Goal: Information Seeking & Learning: Learn about a topic

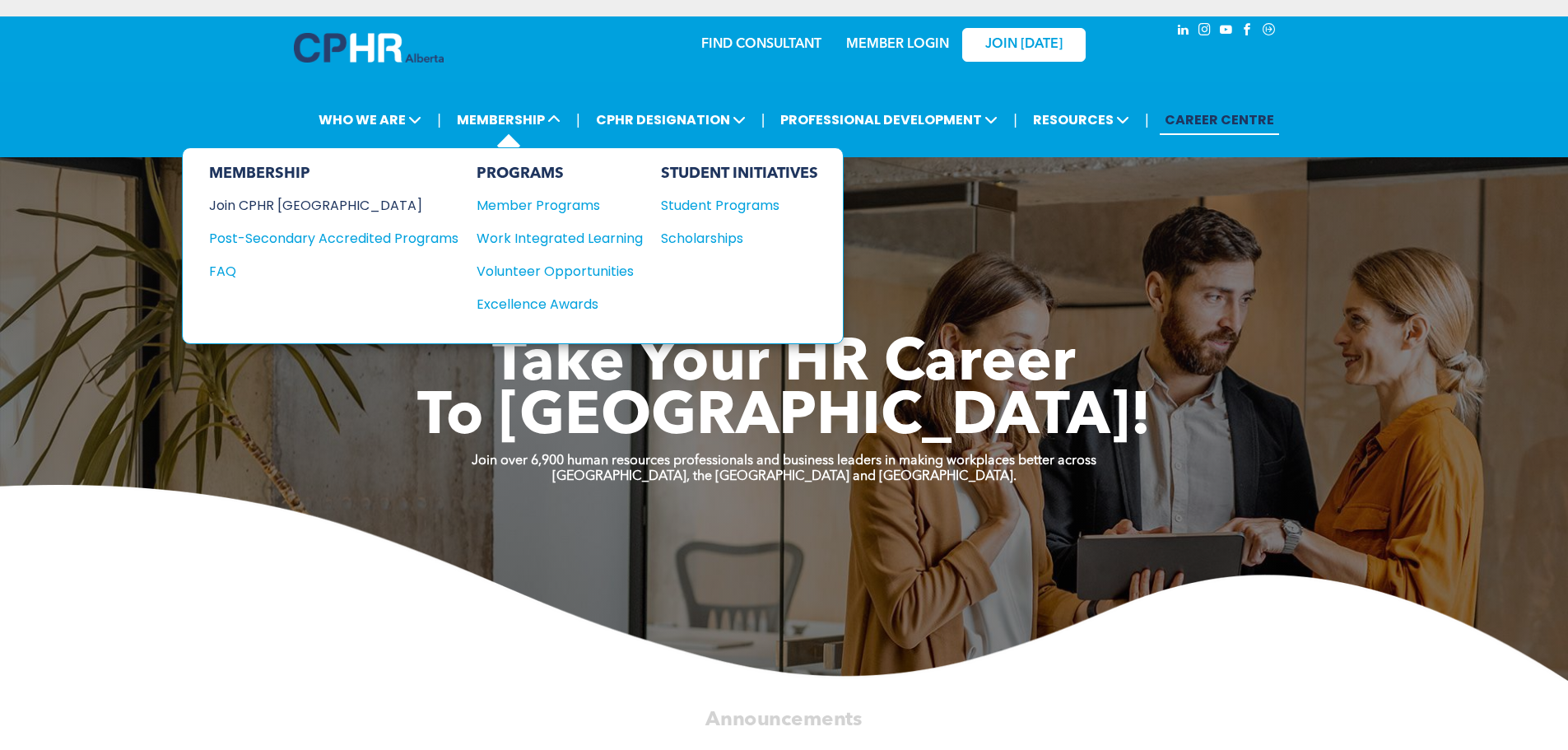
click at [242, 209] on div "Join CPHR [GEOGRAPHIC_DATA]" at bounding box center [321, 205] width 225 height 21
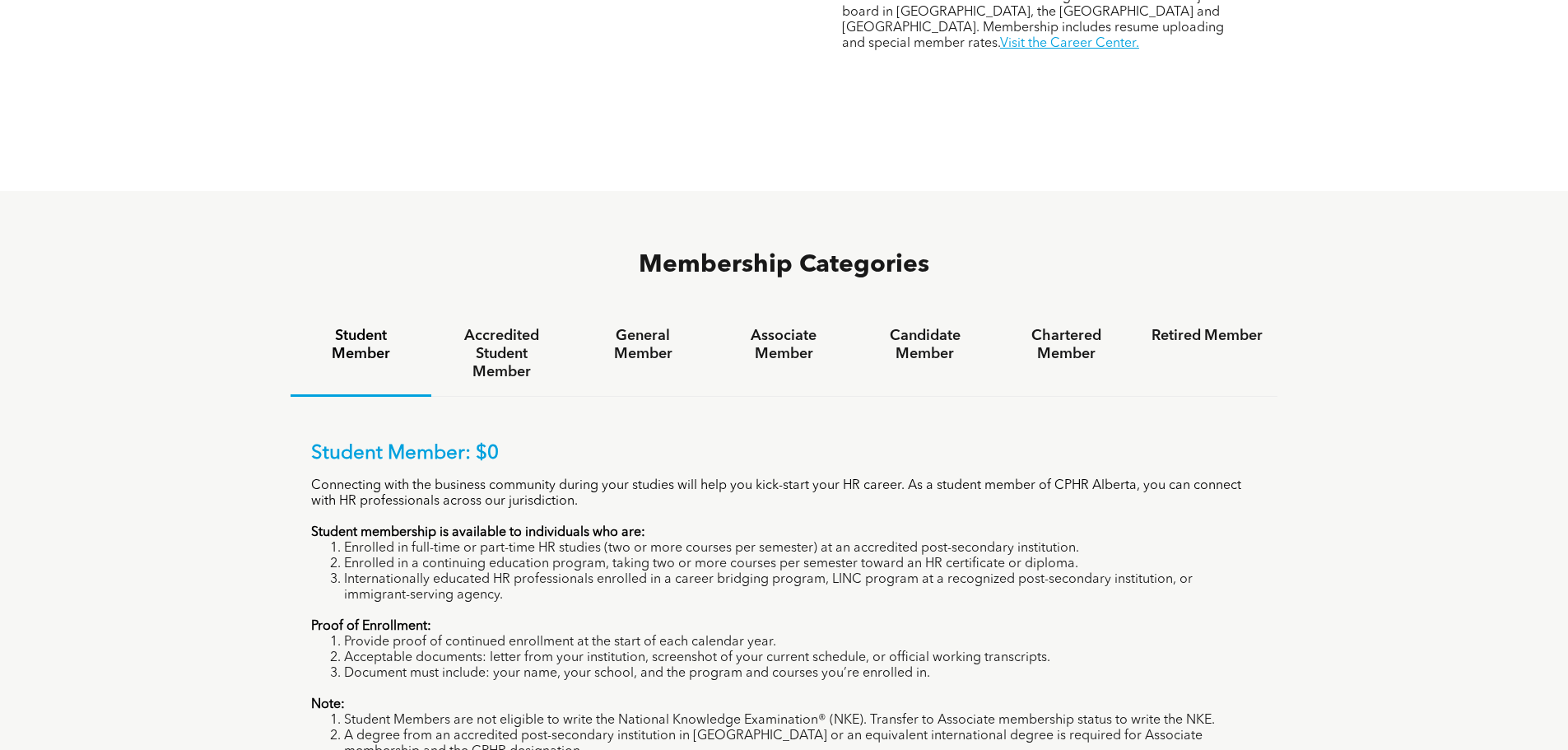
scroll to position [1152, 0]
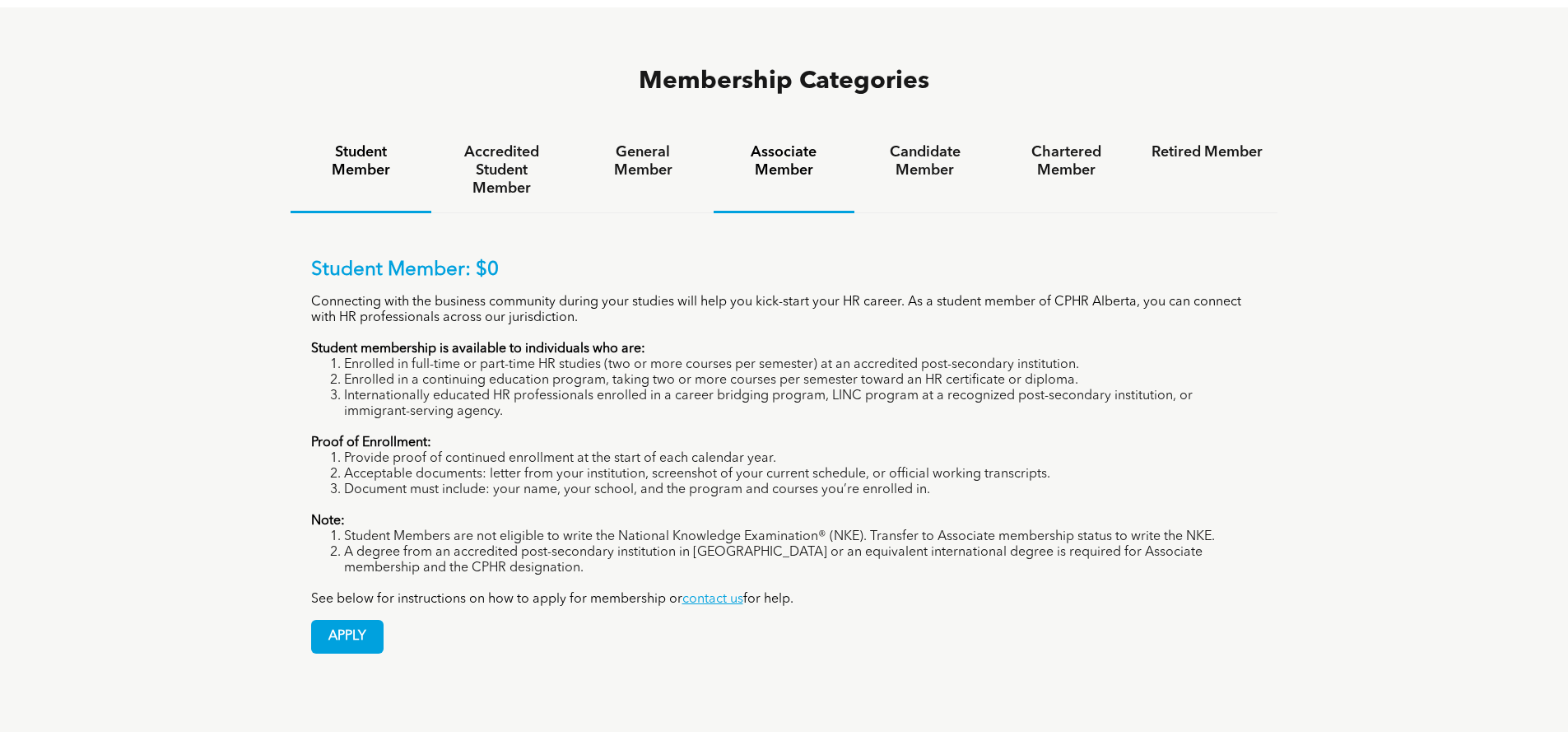
click at [778, 143] on h4 "Associate Member" at bounding box center [784, 161] width 111 height 36
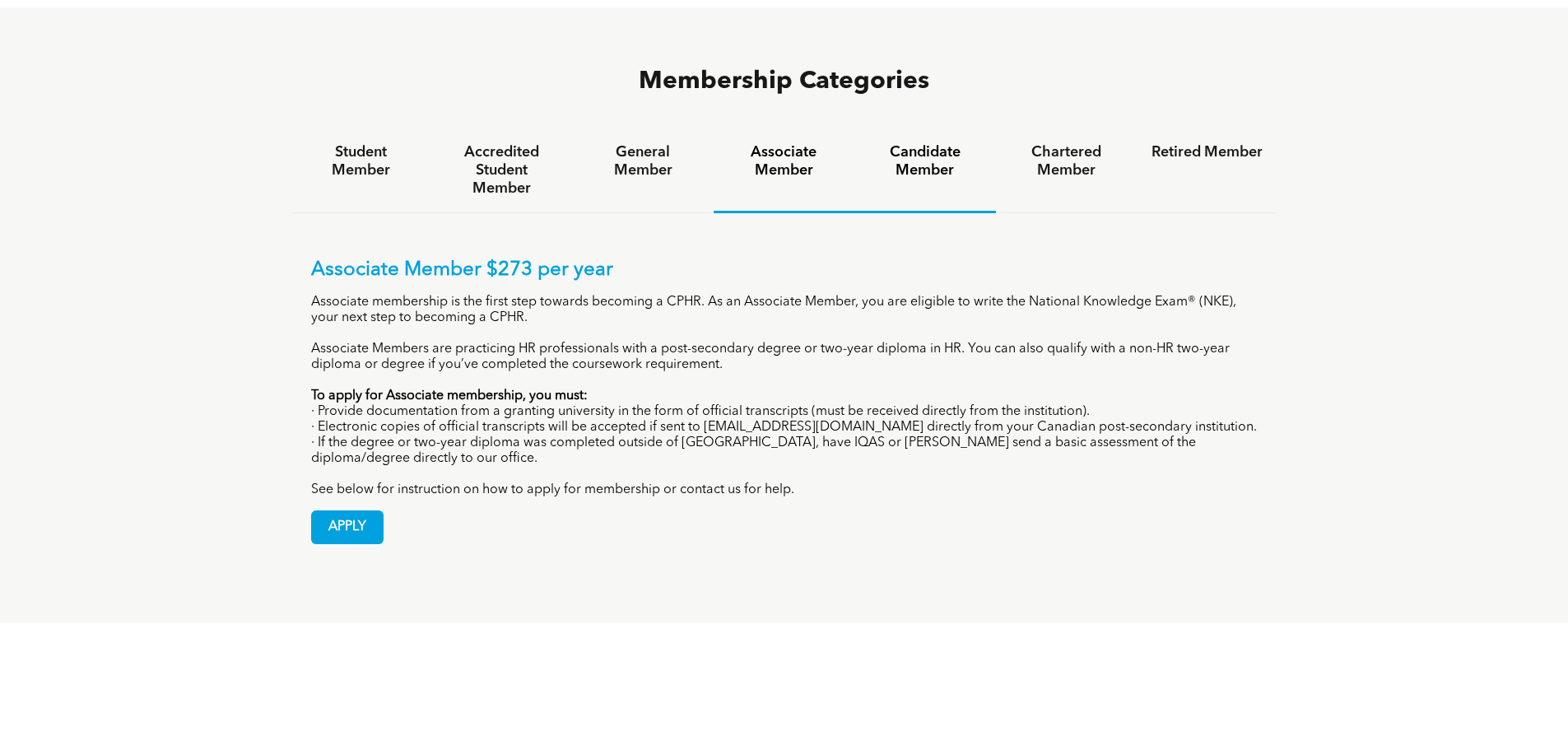
click at [930, 143] on h4 "Candidate Member" at bounding box center [924, 161] width 111 height 36
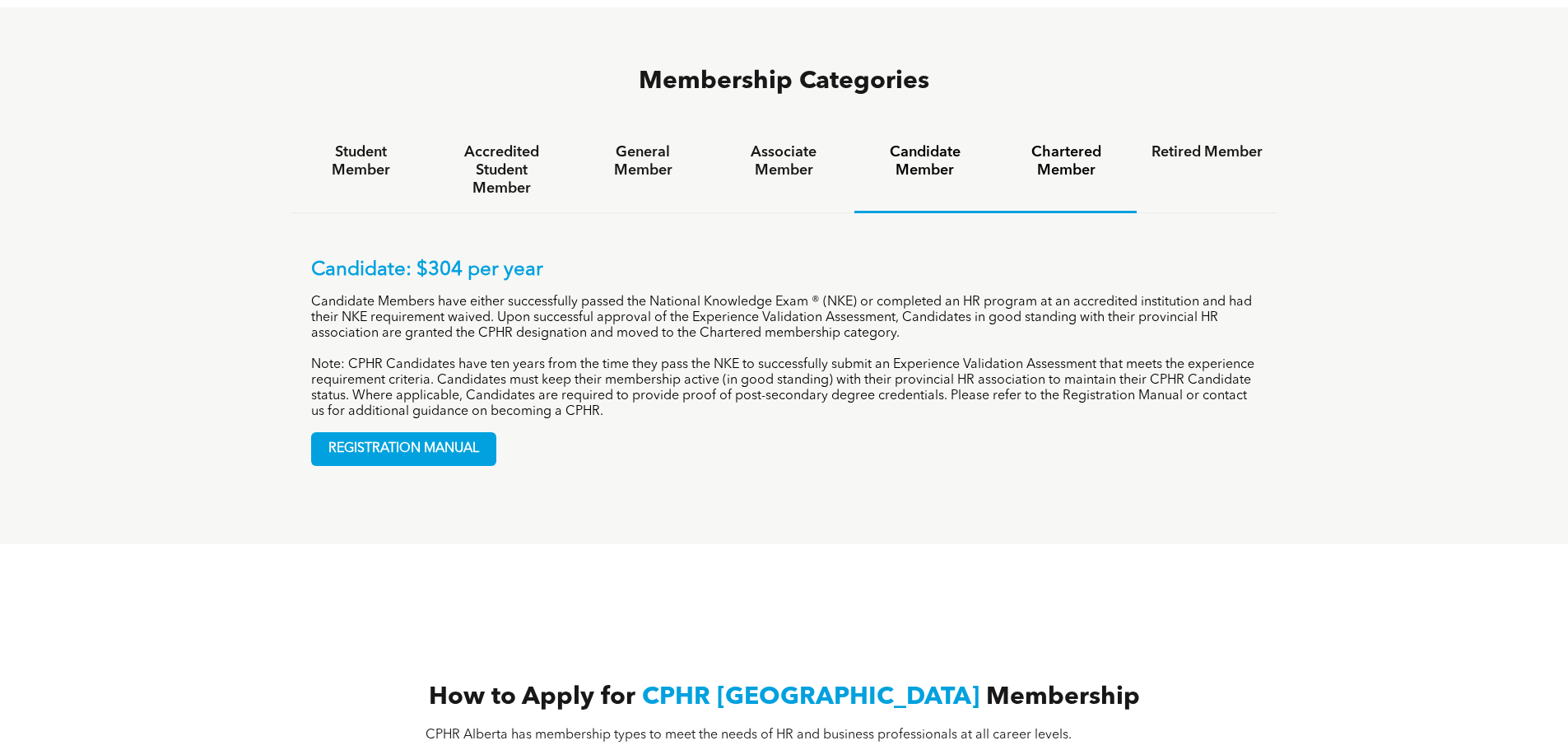
click at [1072, 143] on h4 "Chartered Member" at bounding box center [1066, 161] width 111 height 36
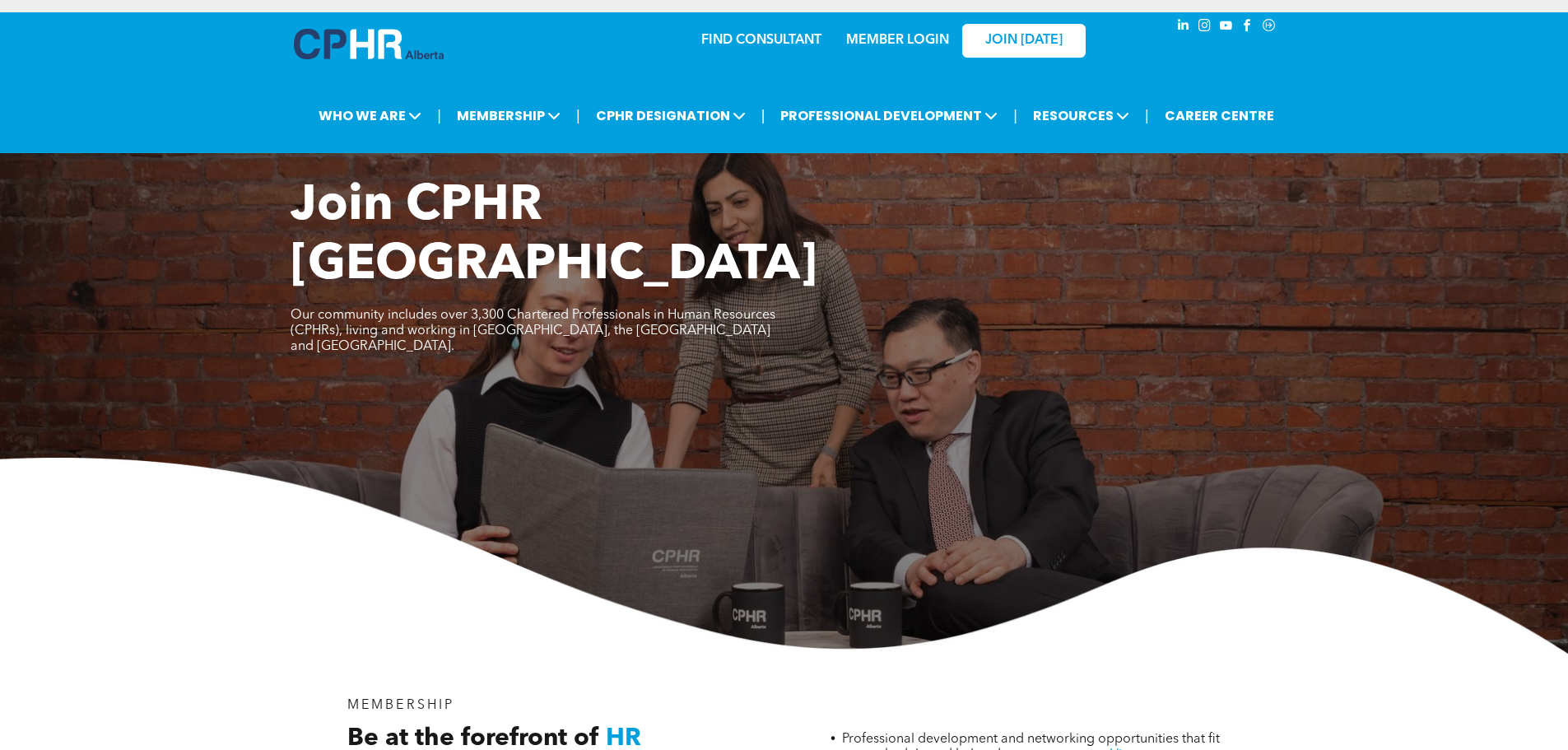
scroll to position [0, 0]
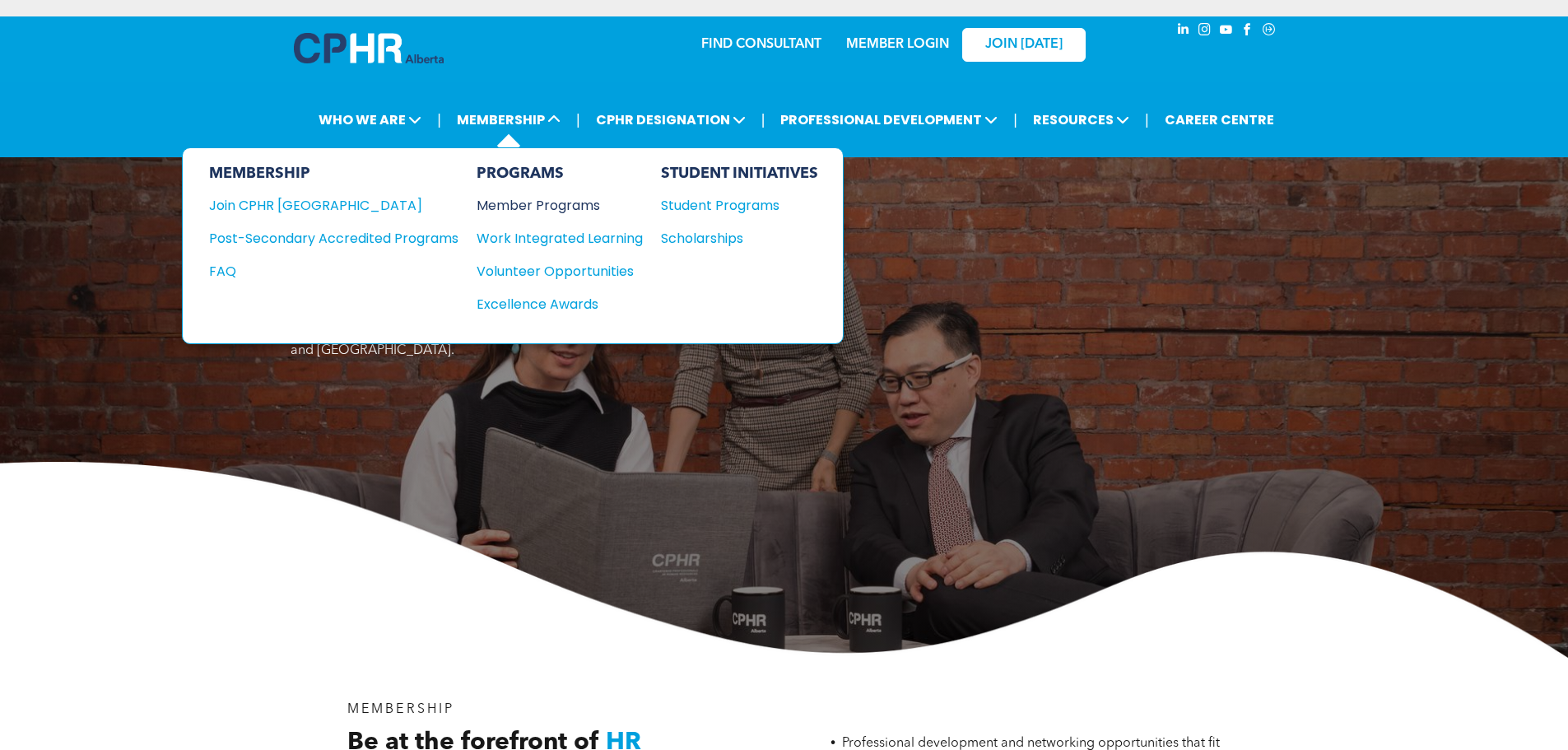
click at [550, 204] on div "Member Programs" at bounding box center [551, 205] width 150 height 21
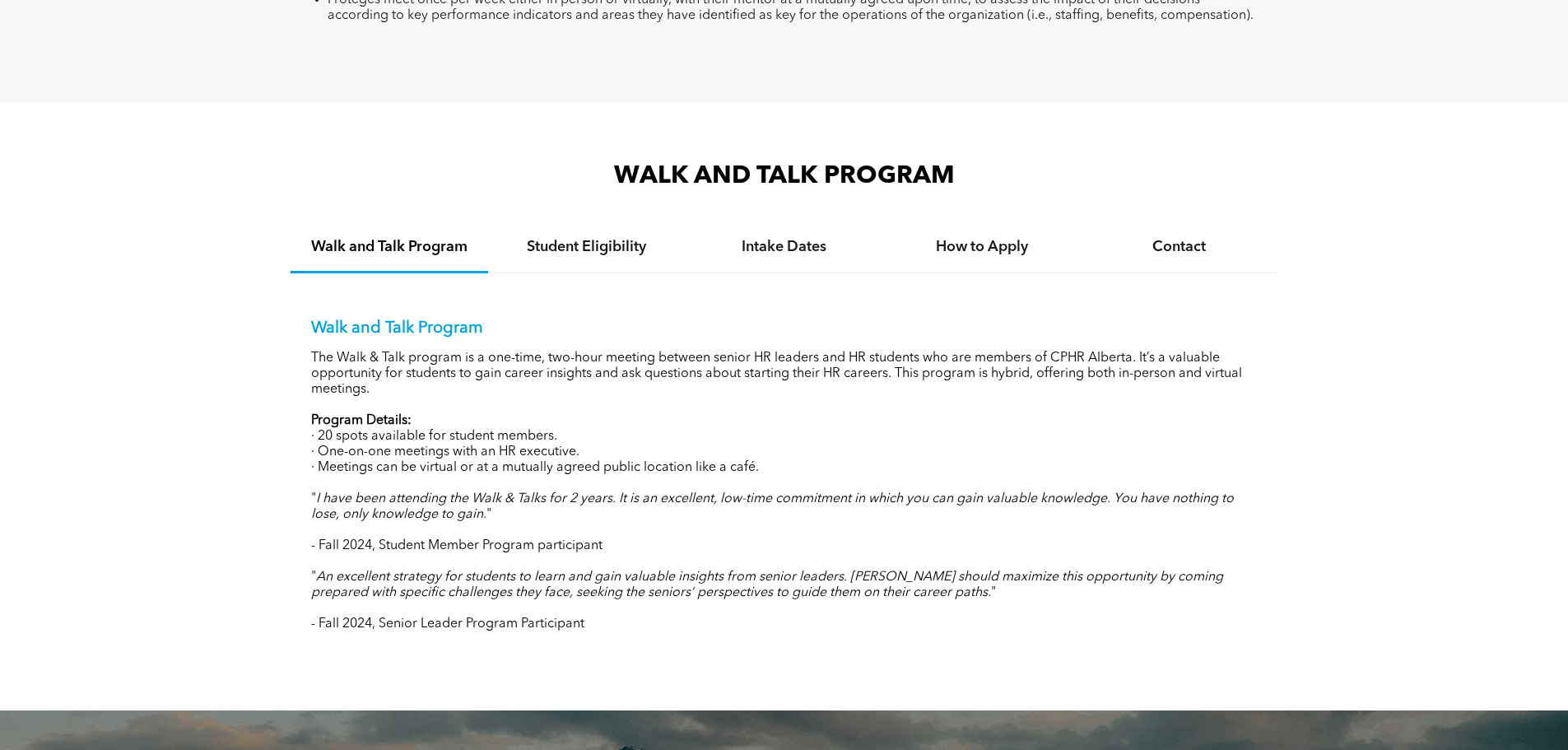
scroll to position [1482, 0]
